Goal: Find specific page/section: Find specific page/section

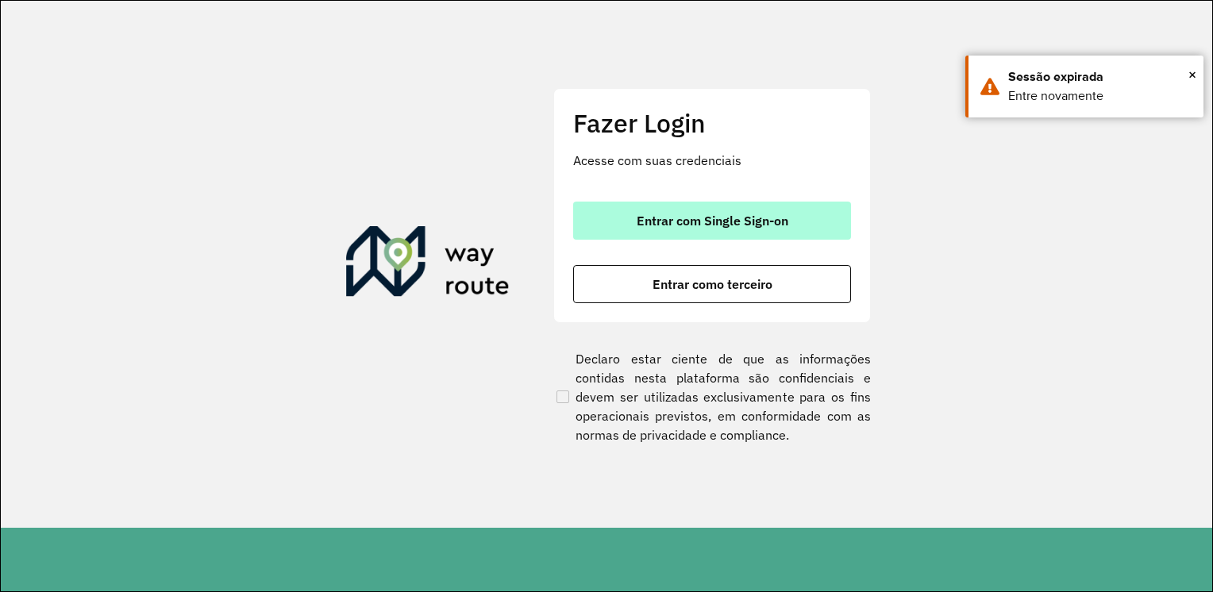
click at [822, 227] on button "Entrar com Single Sign-on" at bounding box center [712, 221] width 278 height 38
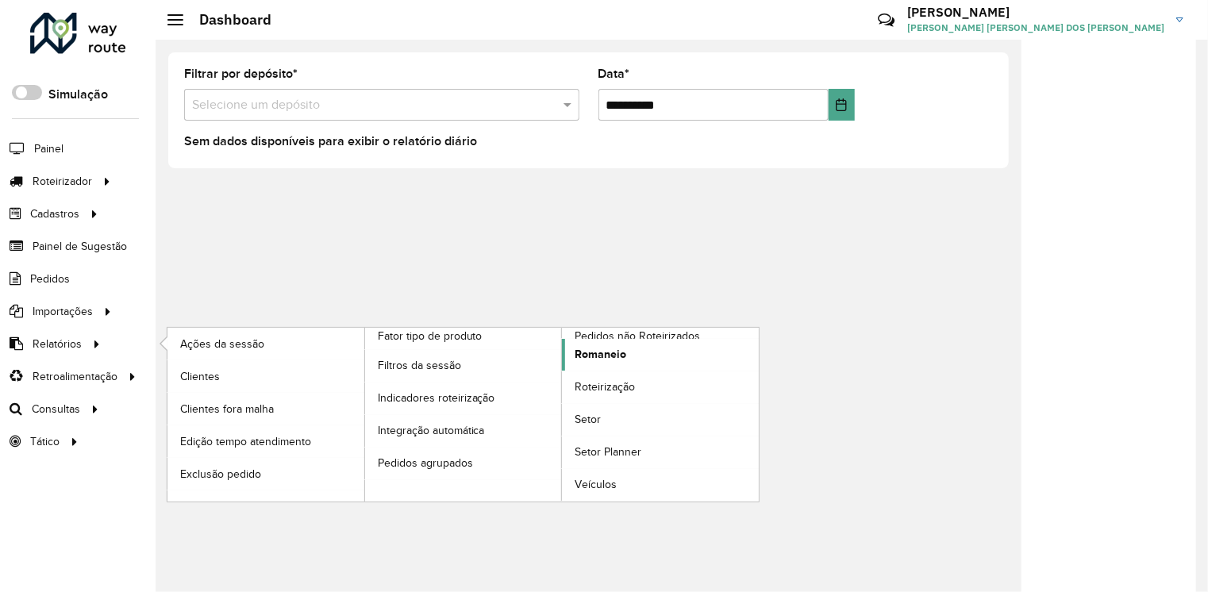
click at [596, 357] on span "Romaneio" at bounding box center [601, 354] width 52 height 17
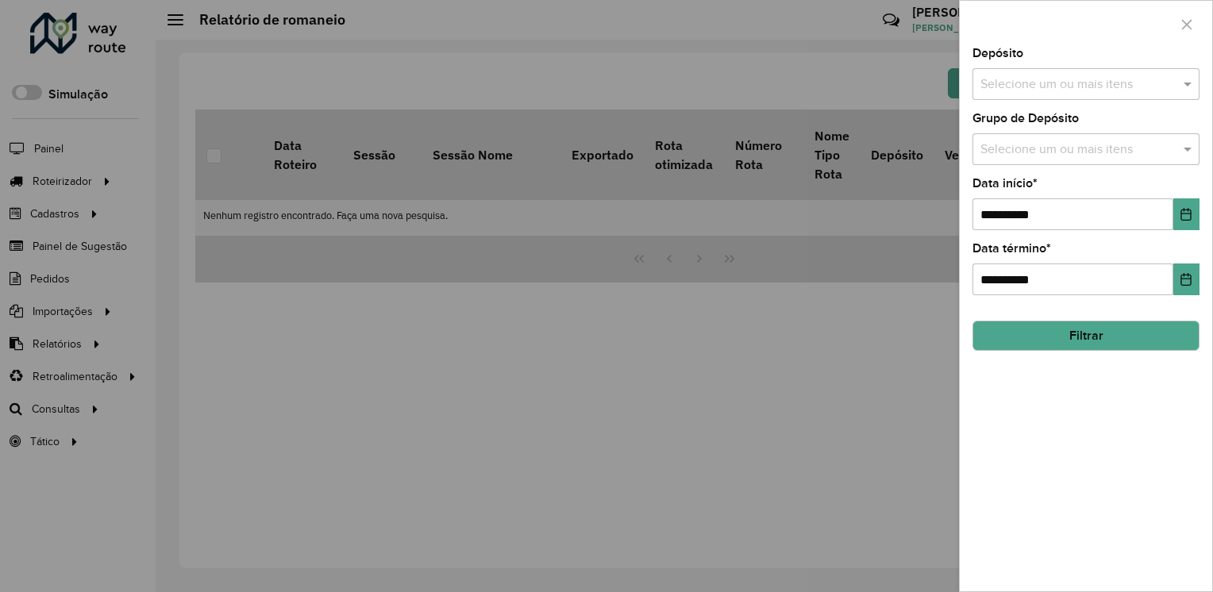
click at [1131, 342] on button "Filtrar" at bounding box center [1085, 336] width 227 height 30
